Goal: Information Seeking & Learning: Learn about a topic

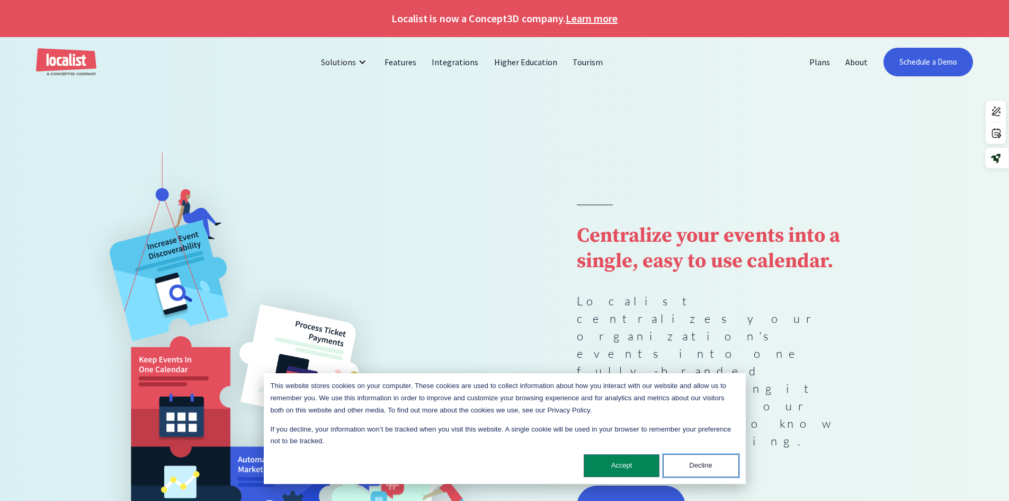
click at [705, 469] on button "Decline" at bounding box center [701, 465] width 76 height 23
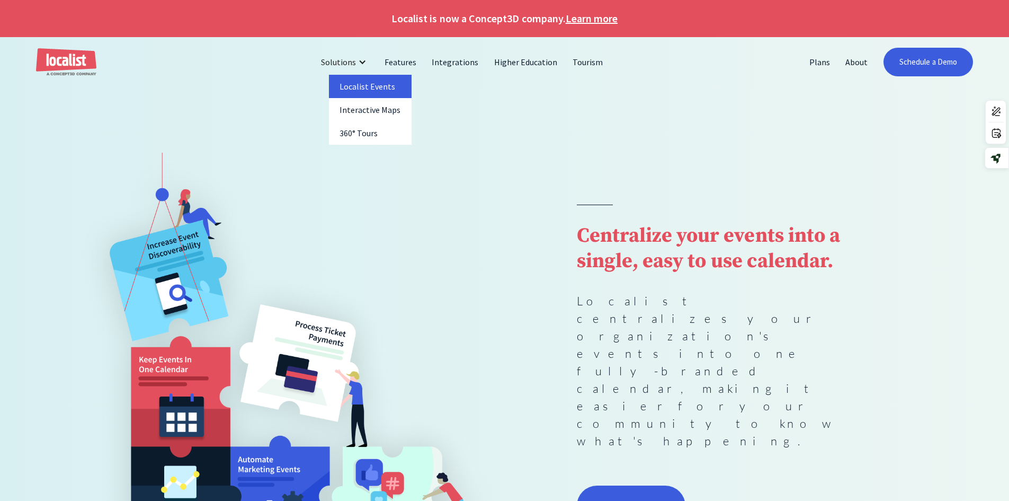
click at [357, 87] on link "Localist Events" at bounding box center [370, 86] width 83 height 23
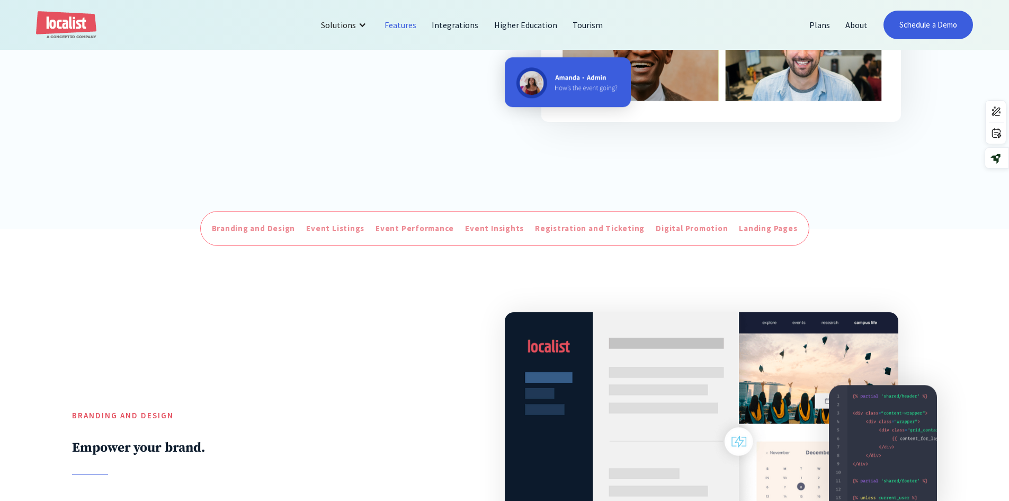
scroll to position [371, 0]
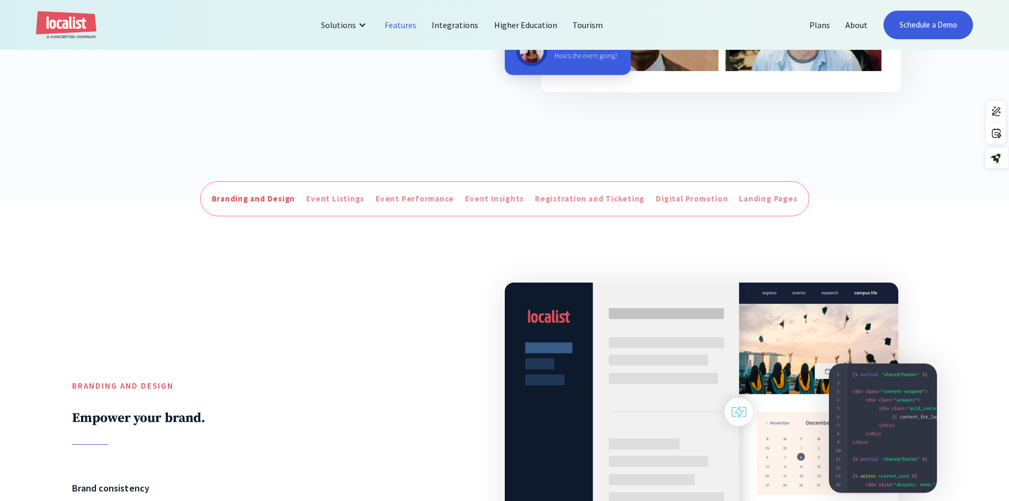
click at [254, 199] on div "Branding and Design" at bounding box center [254, 199] width 84 height 12
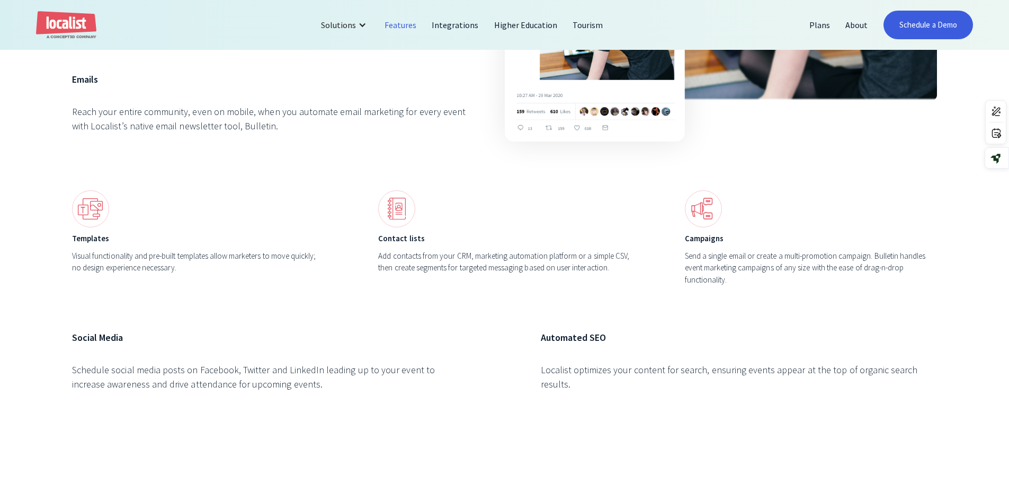
scroll to position [3487, 0]
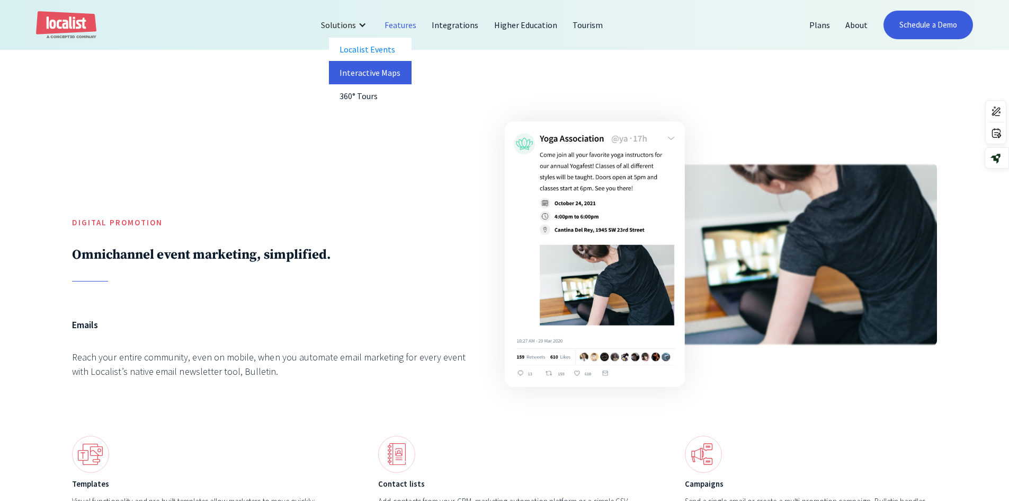
click at [356, 74] on link "Interactive Maps" at bounding box center [370, 72] width 83 height 23
click at [380, 100] on link "360° Tours" at bounding box center [370, 95] width 83 height 23
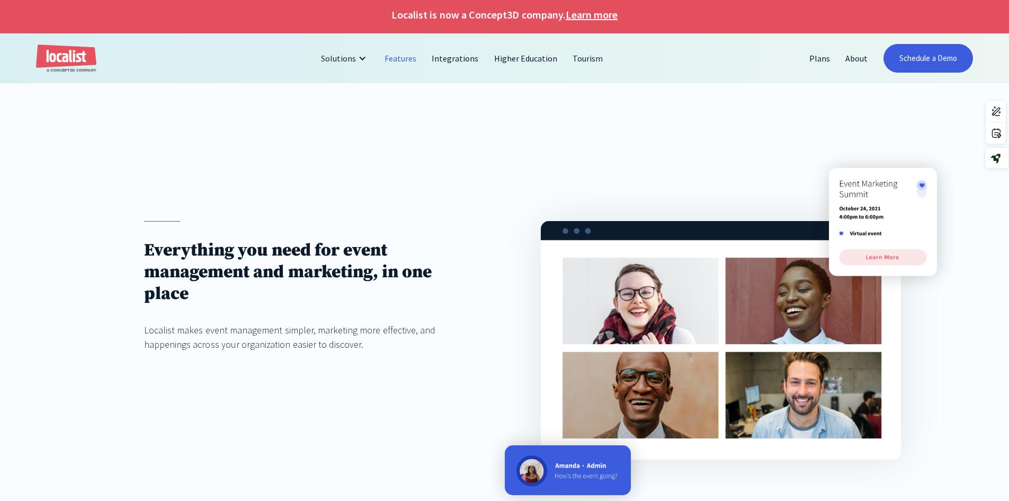
scroll to position [0, 0]
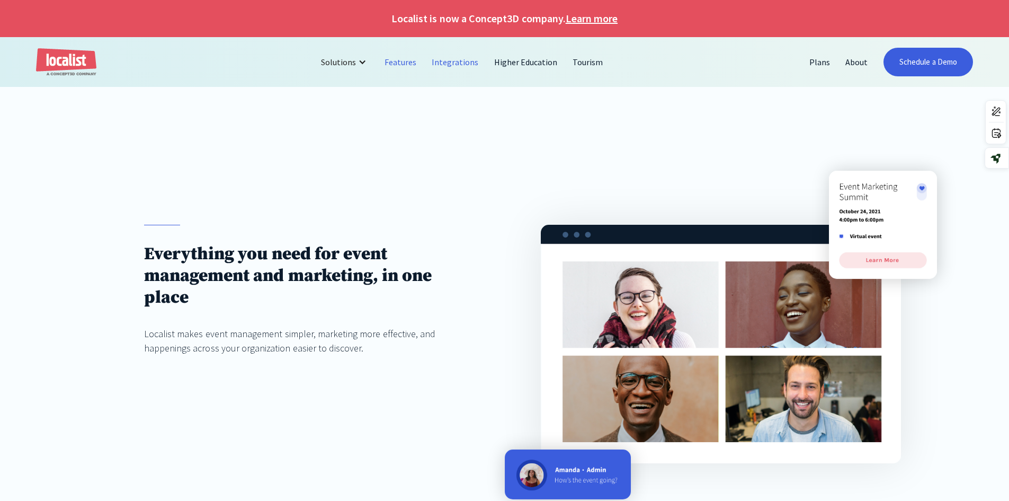
click at [470, 64] on link "Integrations" at bounding box center [455, 61] width 62 height 25
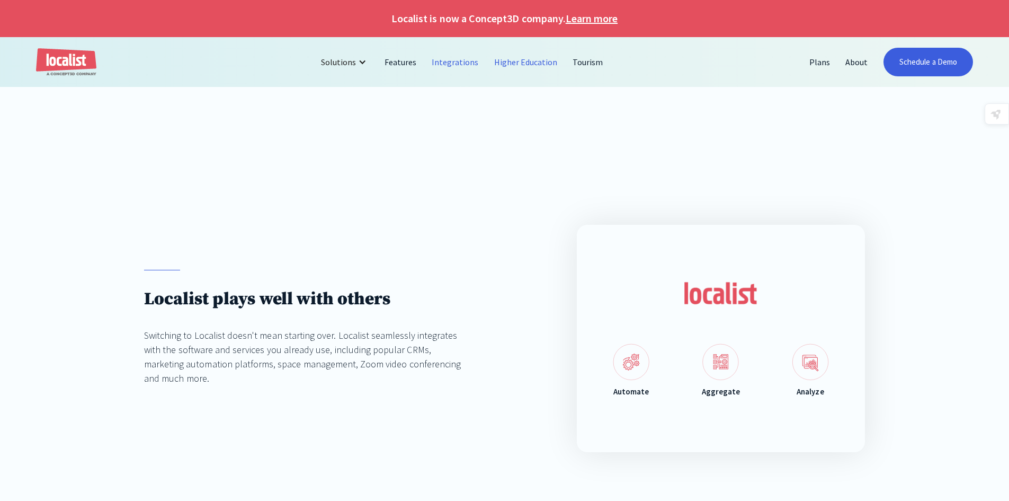
click at [520, 68] on link "Higher Education" at bounding box center [526, 61] width 79 height 25
